Goal: Information Seeking & Learning: Learn about a topic

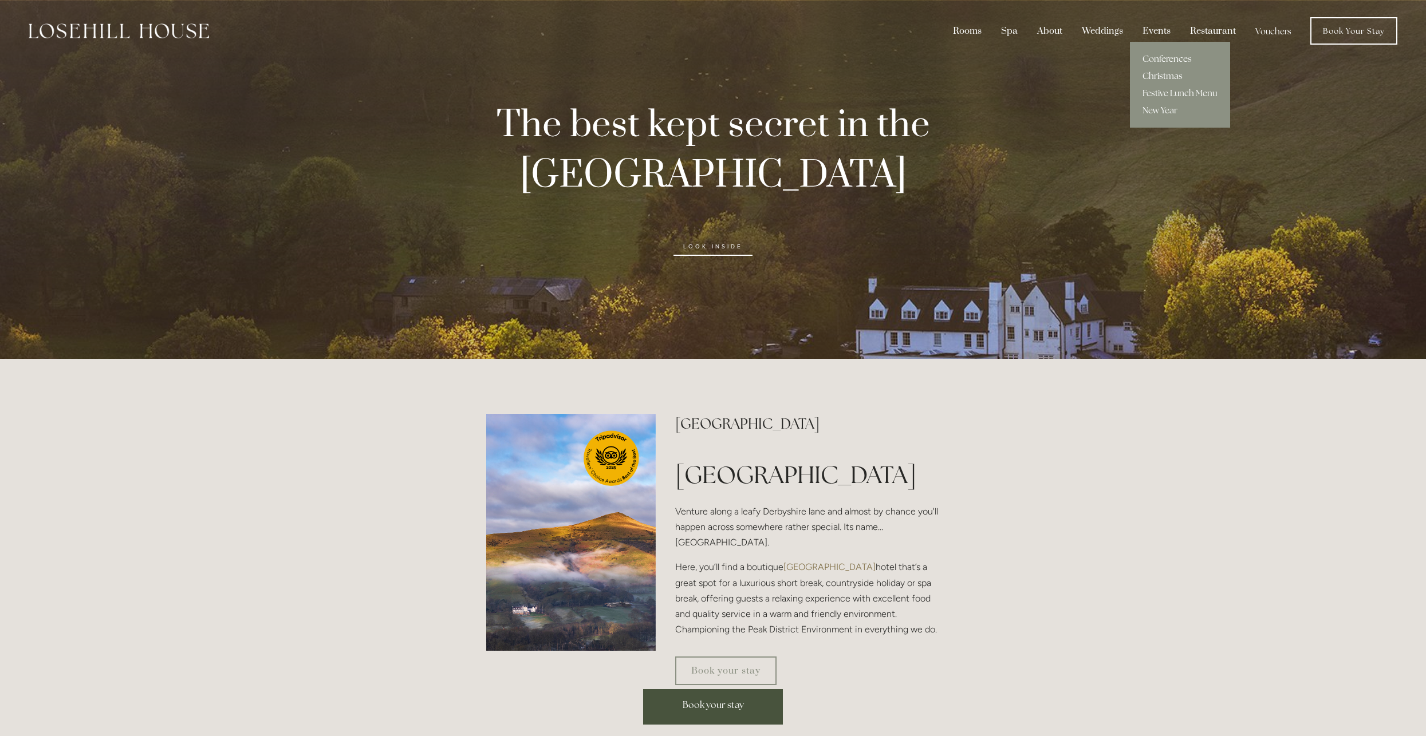
click at [1162, 72] on link "Christmas" at bounding box center [1180, 76] width 100 height 17
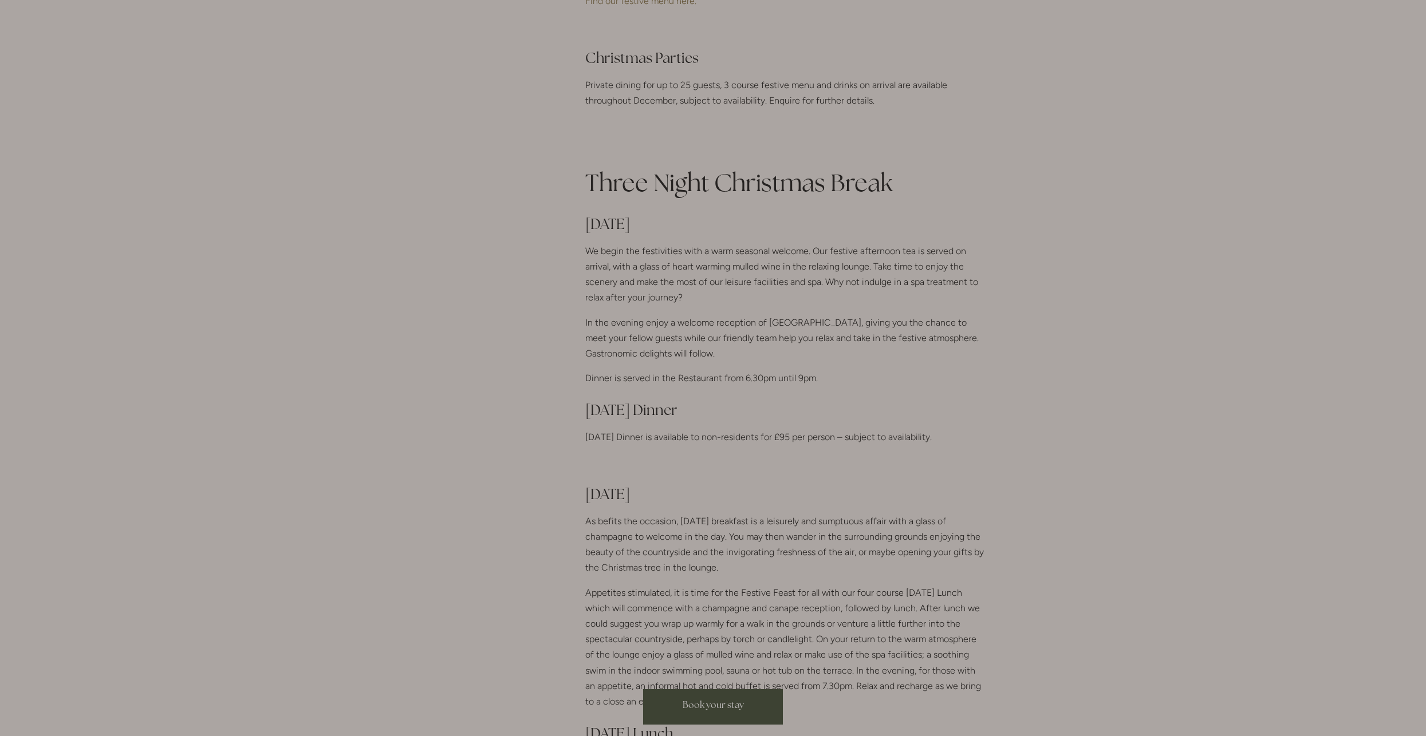
scroll to position [515, 0]
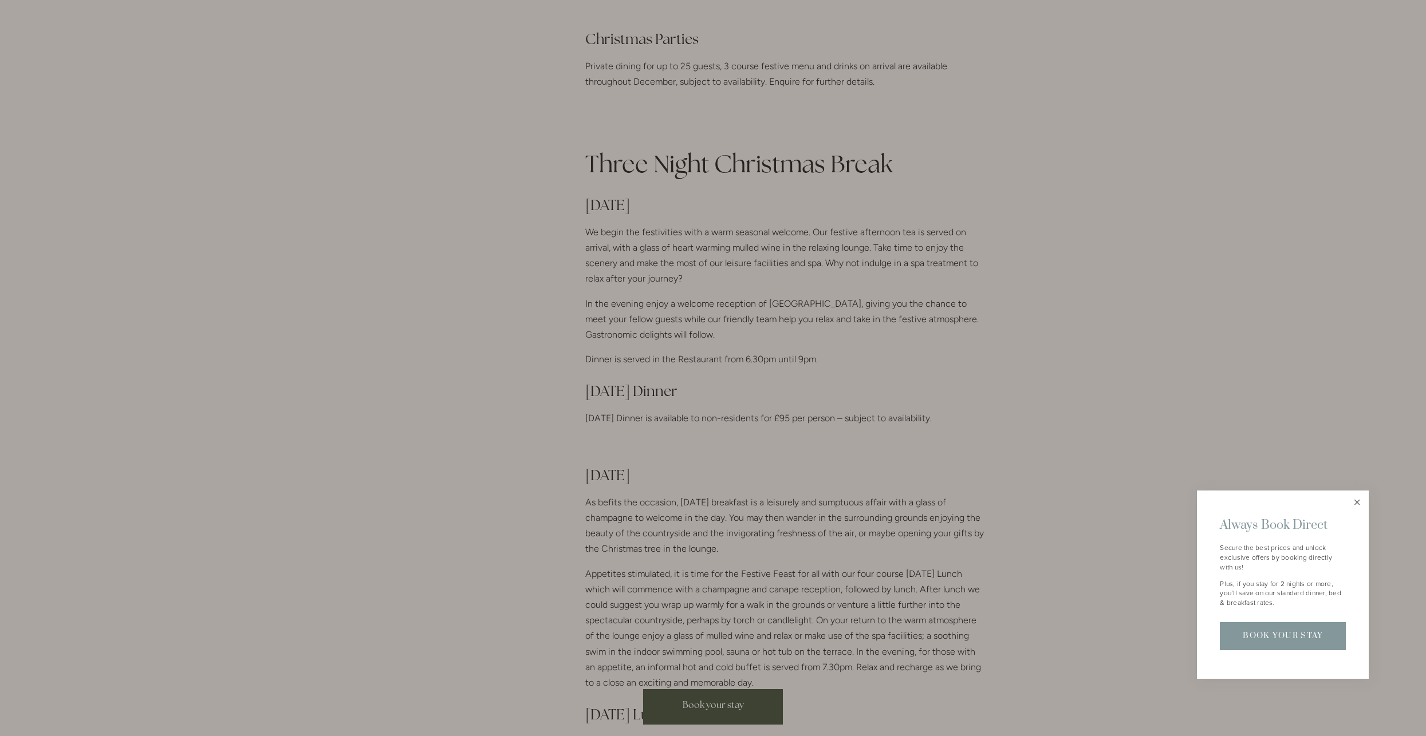
click at [1355, 504] on link "Close" at bounding box center [1357, 502] width 20 height 20
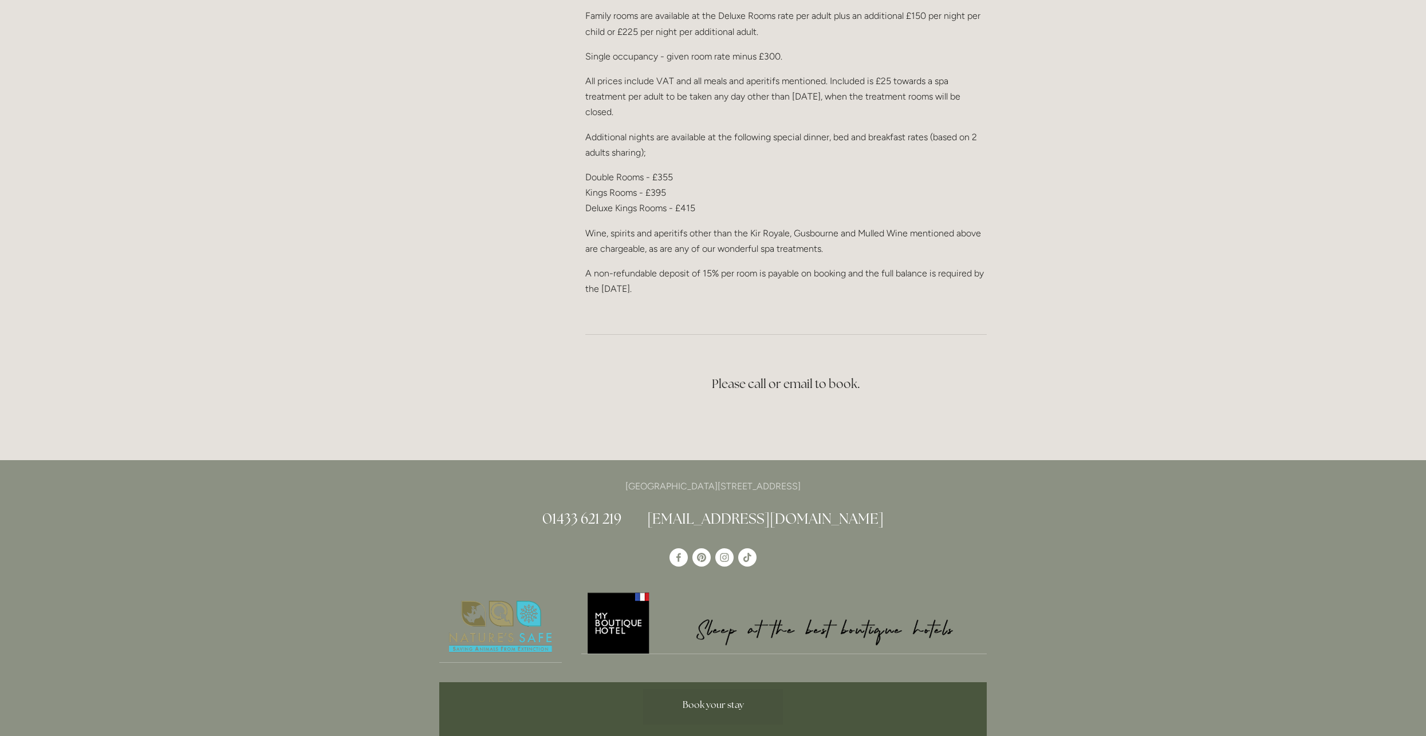
scroll to position [1947, 0]
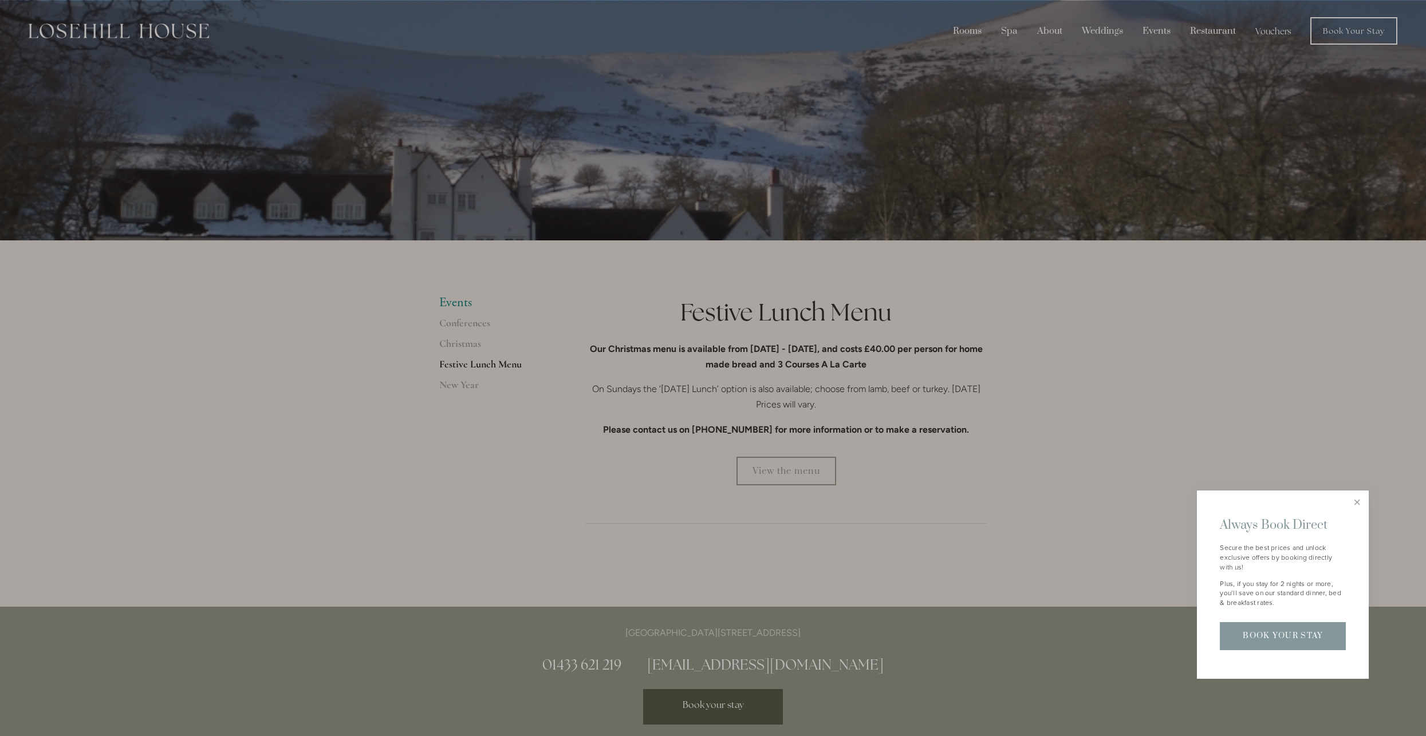
click at [894, 452] on div at bounding box center [713, 368] width 1426 height 736
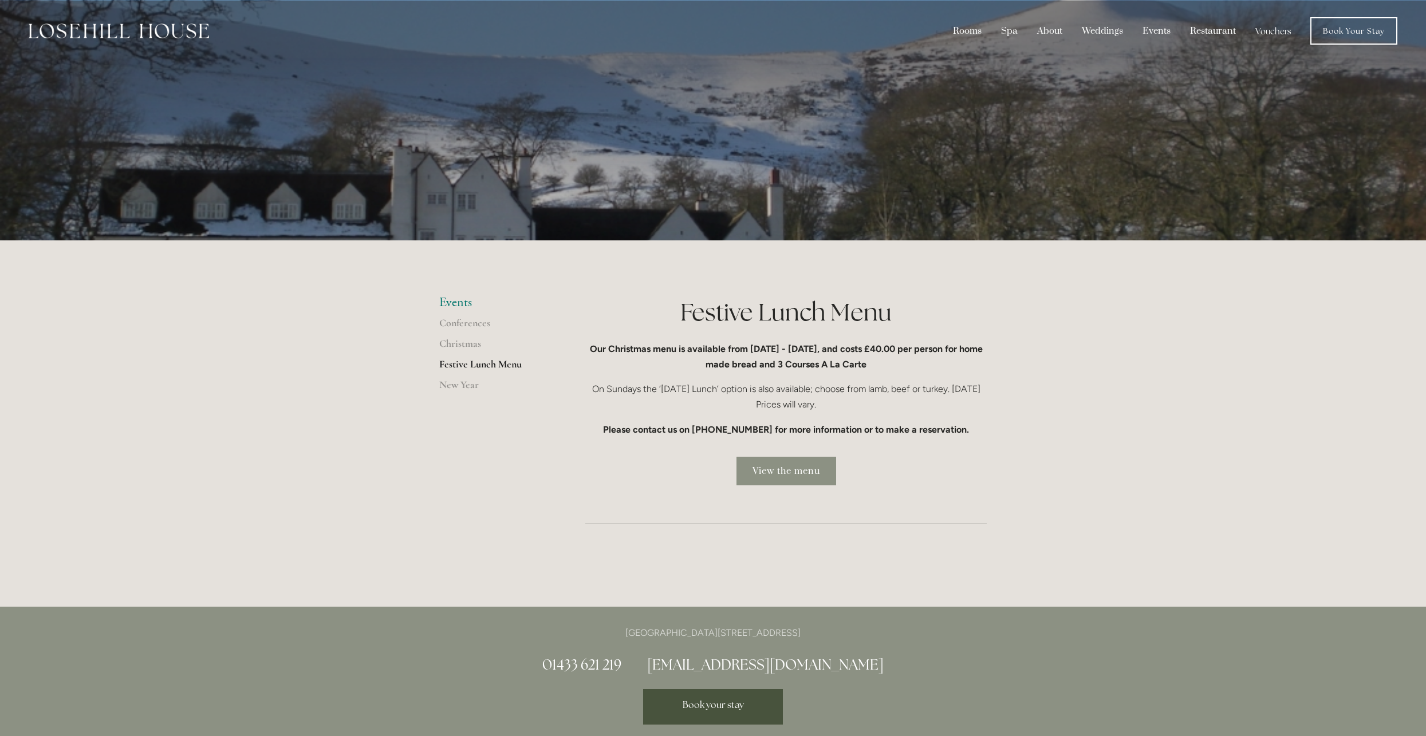
click at [775, 472] on link "View the menu" at bounding box center [786, 471] width 100 height 29
